Goal: Navigation & Orientation: Understand site structure

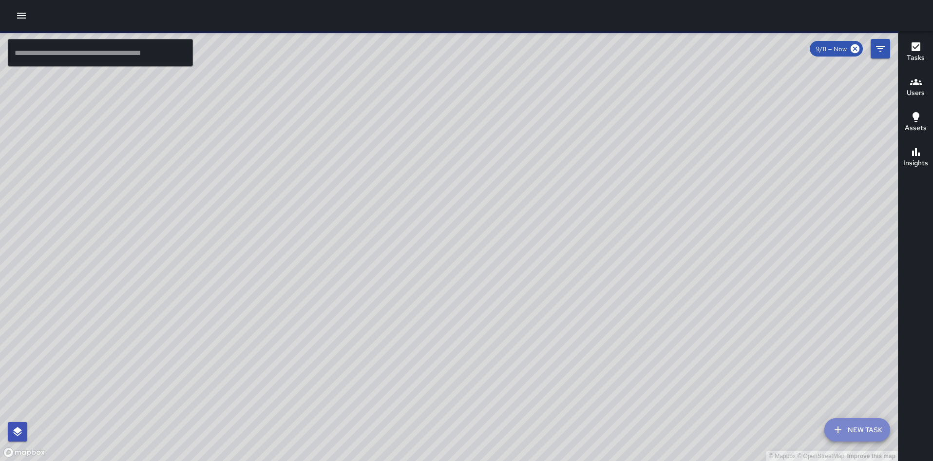
click at [840, 433] on icon "button" at bounding box center [838, 430] width 12 height 12
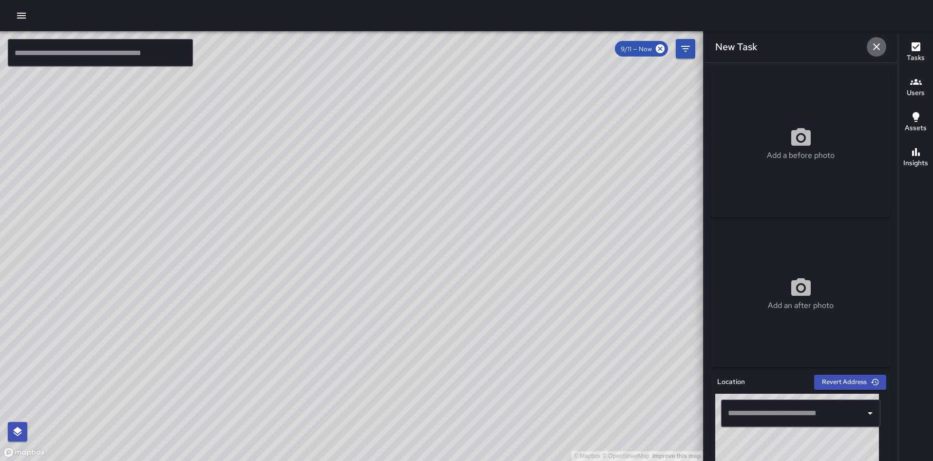
click at [873, 42] on icon "button" at bounding box center [876, 47] width 12 height 12
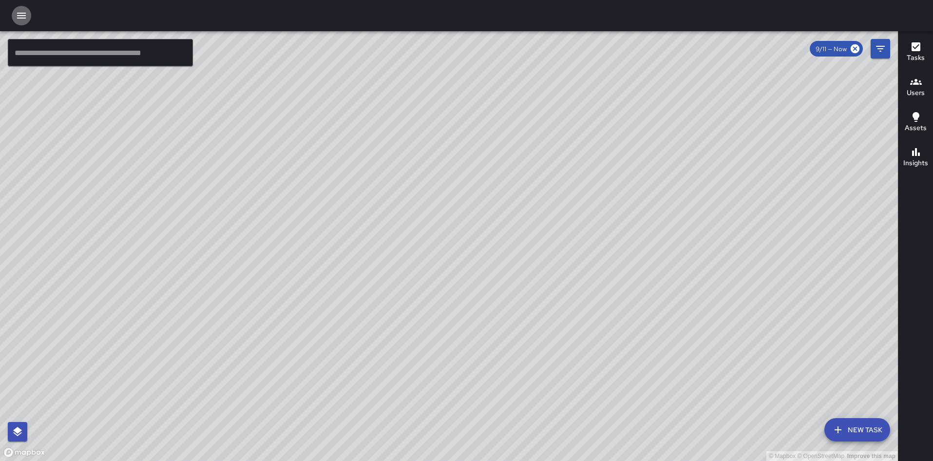
click at [17, 19] on icon "button" at bounding box center [22, 16] width 12 height 12
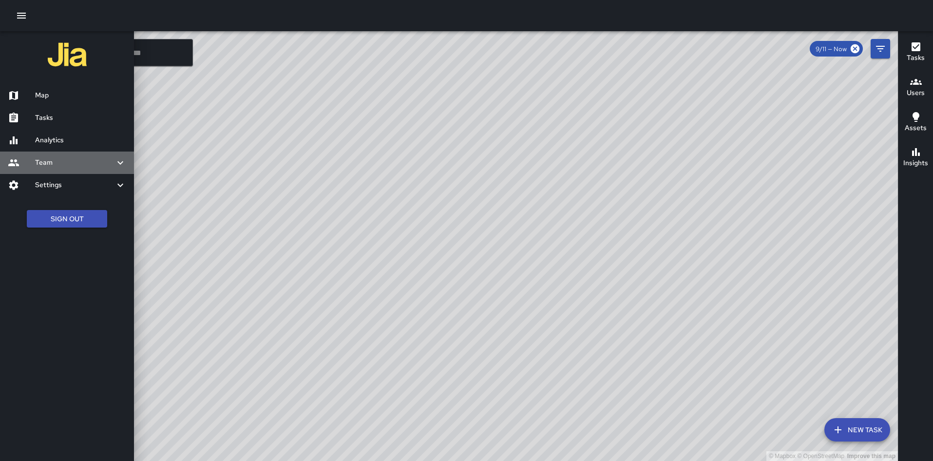
click at [60, 167] on h6 "Team" at bounding box center [74, 162] width 79 height 11
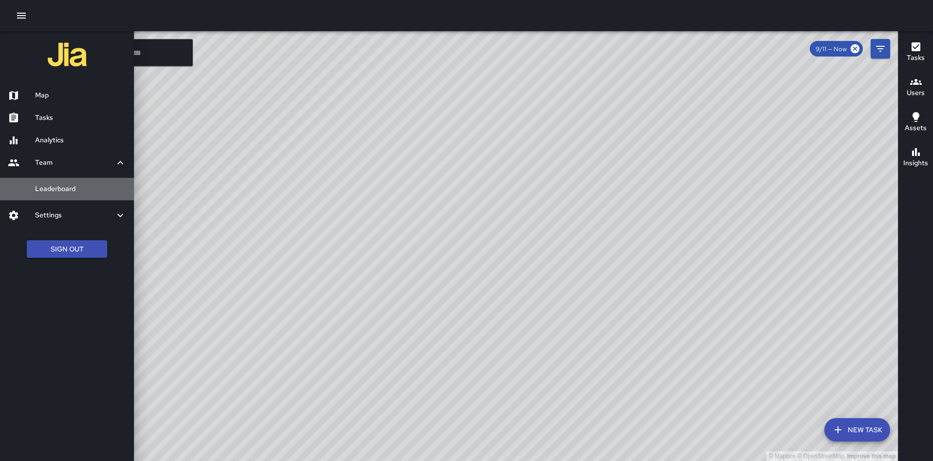
click at [64, 191] on h6 "Leaderboard" at bounding box center [80, 189] width 91 height 11
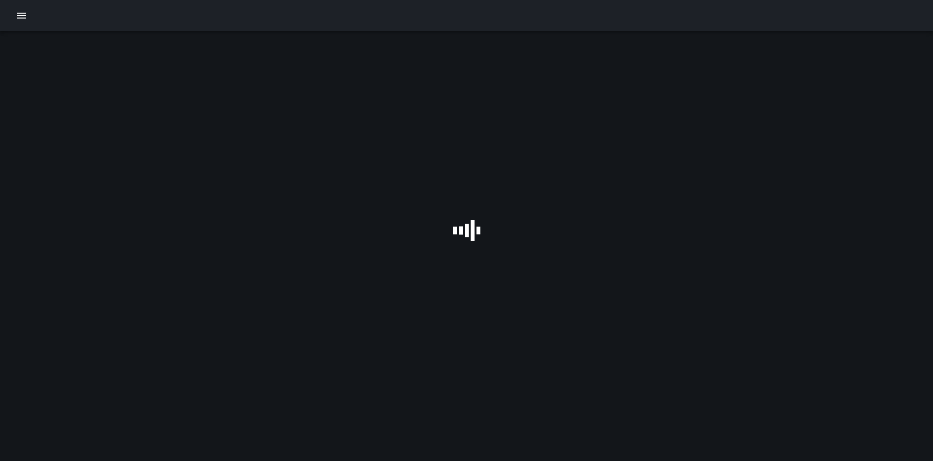
click at [20, 24] on button "button" at bounding box center [21, 15] width 19 height 19
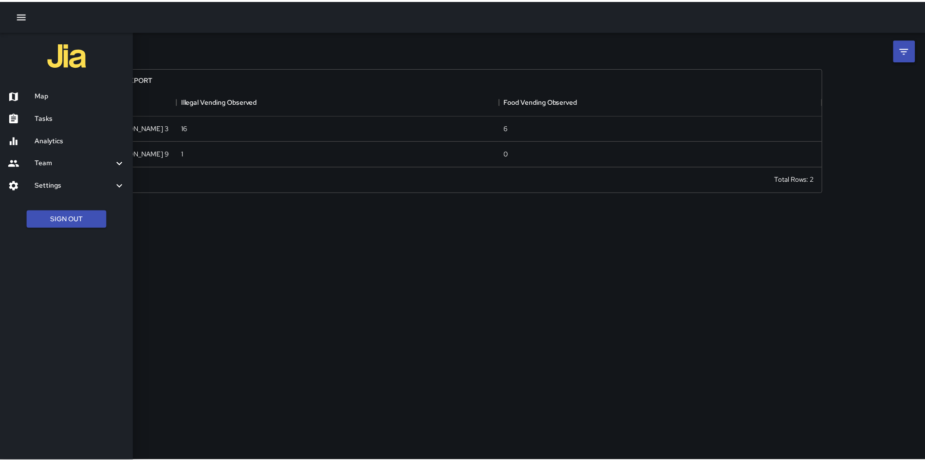
scroll to position [71, 716]
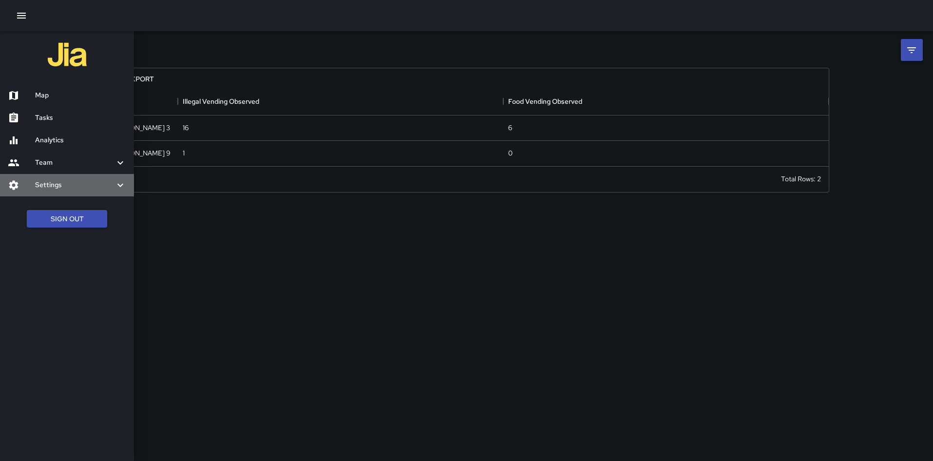
click at [60, 184] on h6 "Settings" at bounding box center [74, 185] width 79 height 11
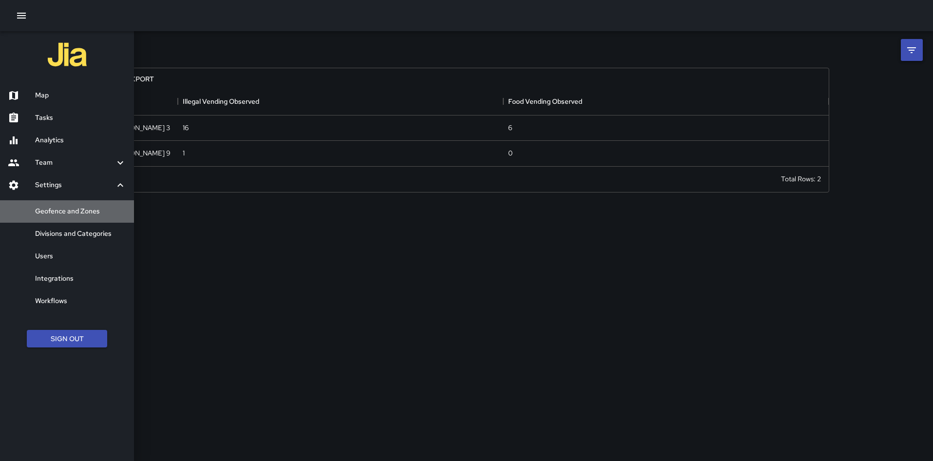
click at [73, 219] on div "Geofence and Zones" at bounding box center [67, 211] width 134 height 22
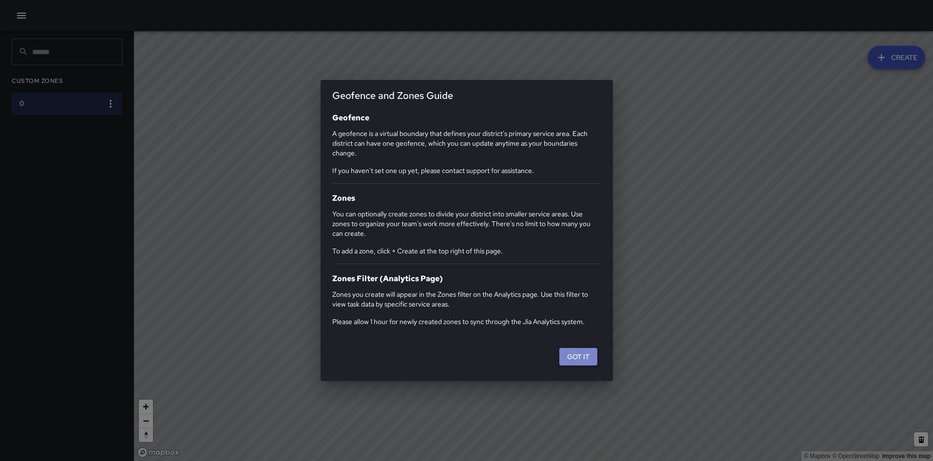
click at [578, 361] on button "Got it" at bounding box center [578, 357] width 38 height 18
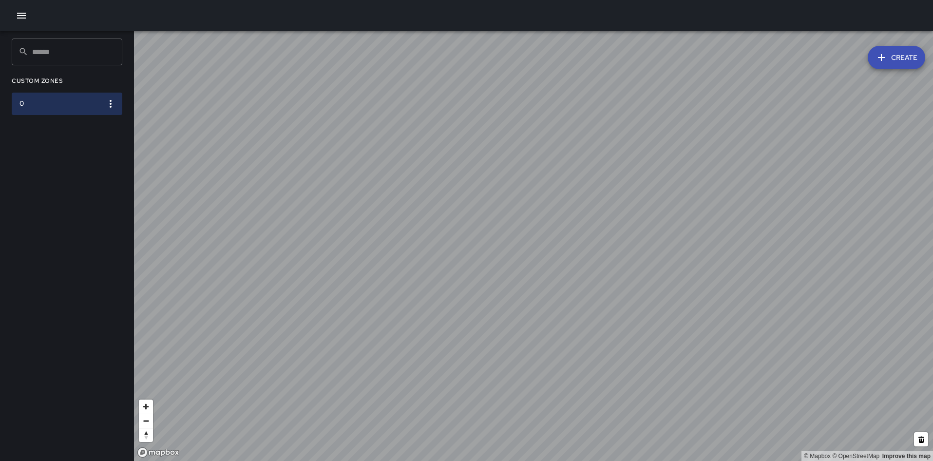
click at [106, 103] on icon "button" at bounding box center [111, 104] width 12 height 12
click at [106, 103] on div at bounding box center [466, 230] width 933 height 461
click at [16, 14] on icon "button" at bounding box center [22, 16] width 12 height 12
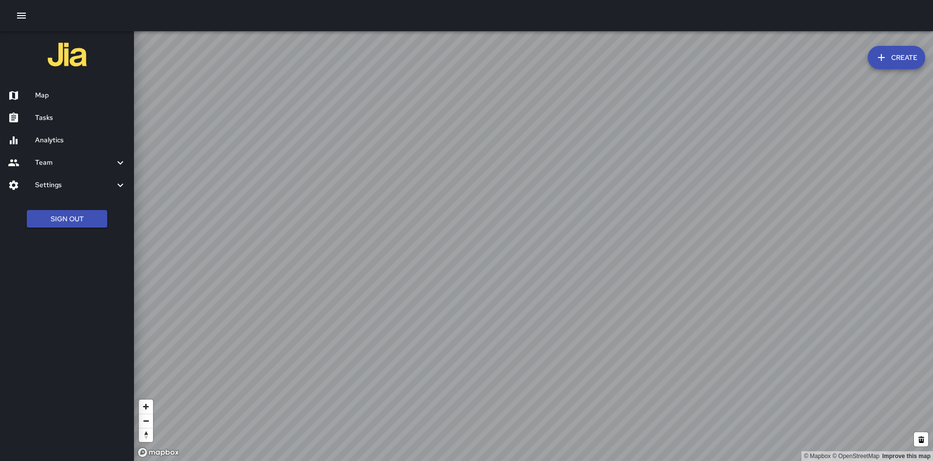
click at [55, 135] on h6 "Analytics" at bounding box center [80, 140] width 91 height 11
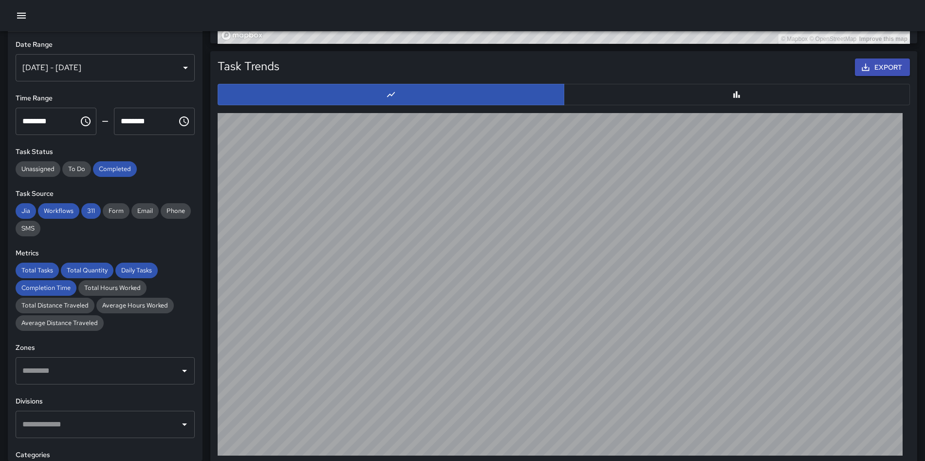
scroll to position [914, 0]
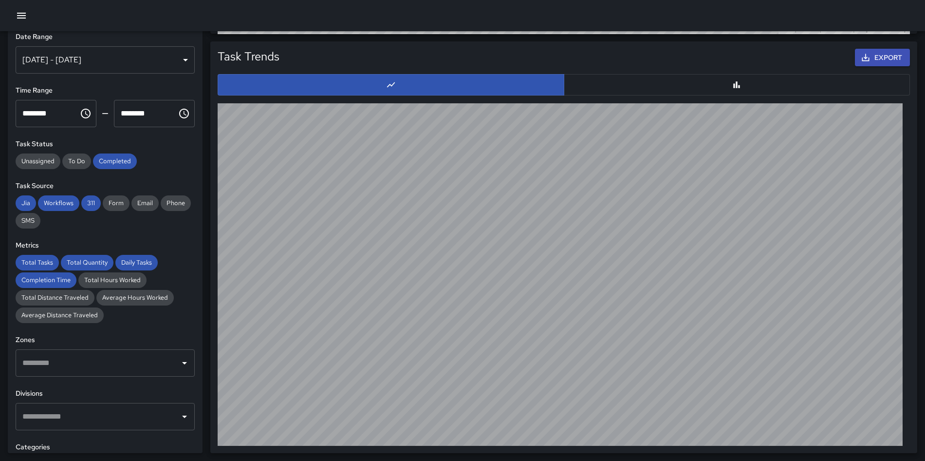
click at [586, 80] on button "button" at bounding box center [737, 84] width 347 height 21
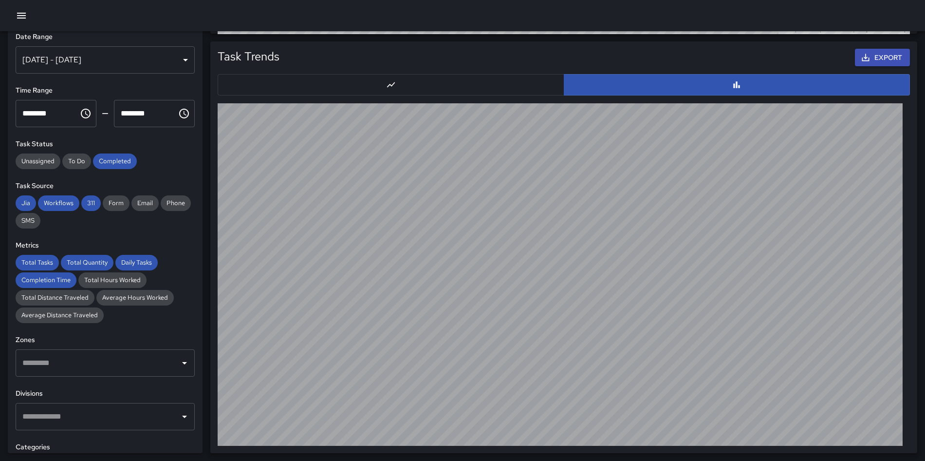
click at [517, 83] on button "button" at bounding box center [391, 84] width 347 height 21
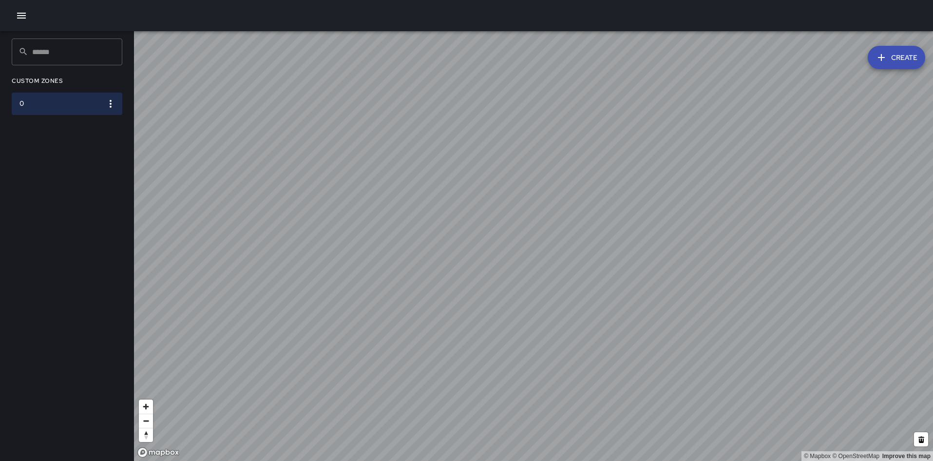
click at [20, 19] on icon "button" at bounding box center [21, 16] width 9 height 6
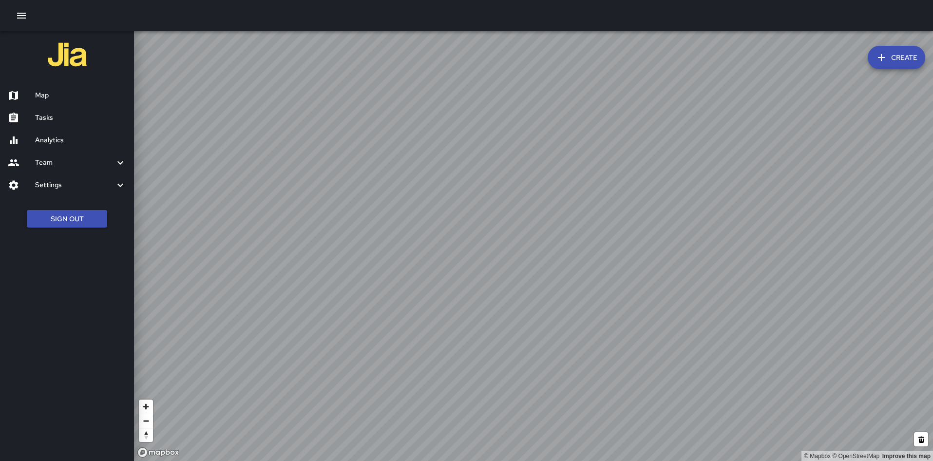
click at [36, 97] on h6 "Map" at bounding box center [80, 95] width 91 height 11
